Goal: Browse casually: Explore the website without a specific task or goal

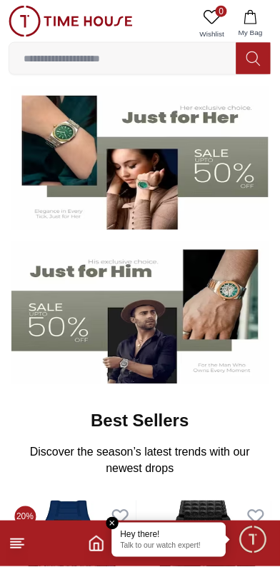
scroll to position [109, 0]
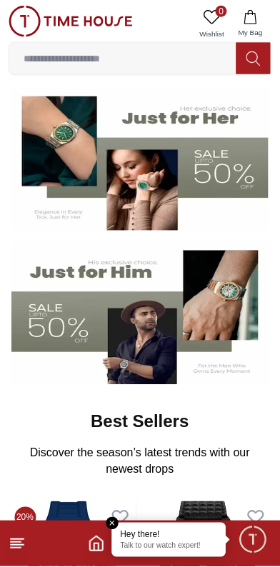
click at [71, 295] on img at bounding box center [139, 313] width 257 height 143
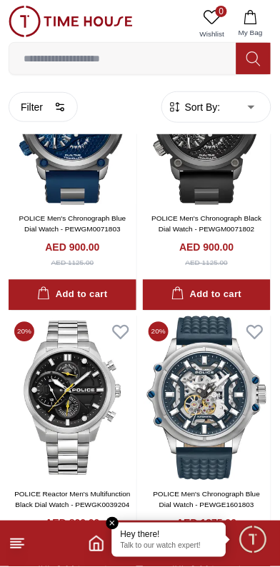
scroll to position [2416, 0]
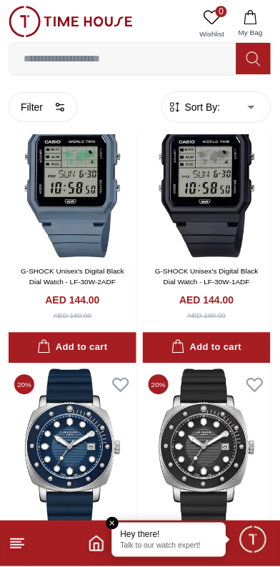
scroll to position [4197, 0]
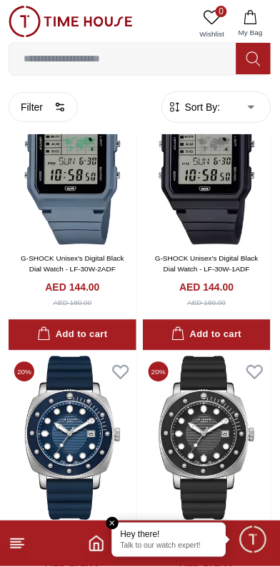
click at [11, 548] on line at bounding box center [16, 548] width 10 height 0
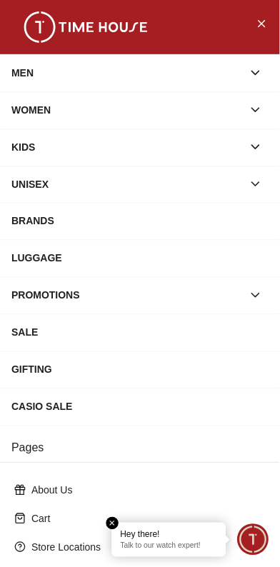
scroll to position [199, 0]
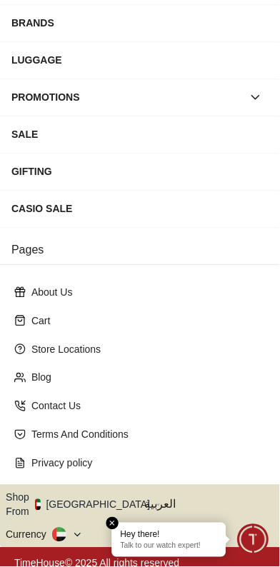
click at [32, 497] on button "Shop From [GEOGRAPHIC_DATA]" at bounding box center [83, 505] width 155 height 29
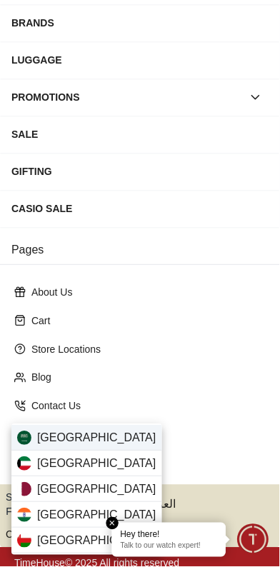
click at [31, 436] on img at bounding box center [24, 438] width 14 height 14
